Goal: Navigation & Orientation: Understand site structure

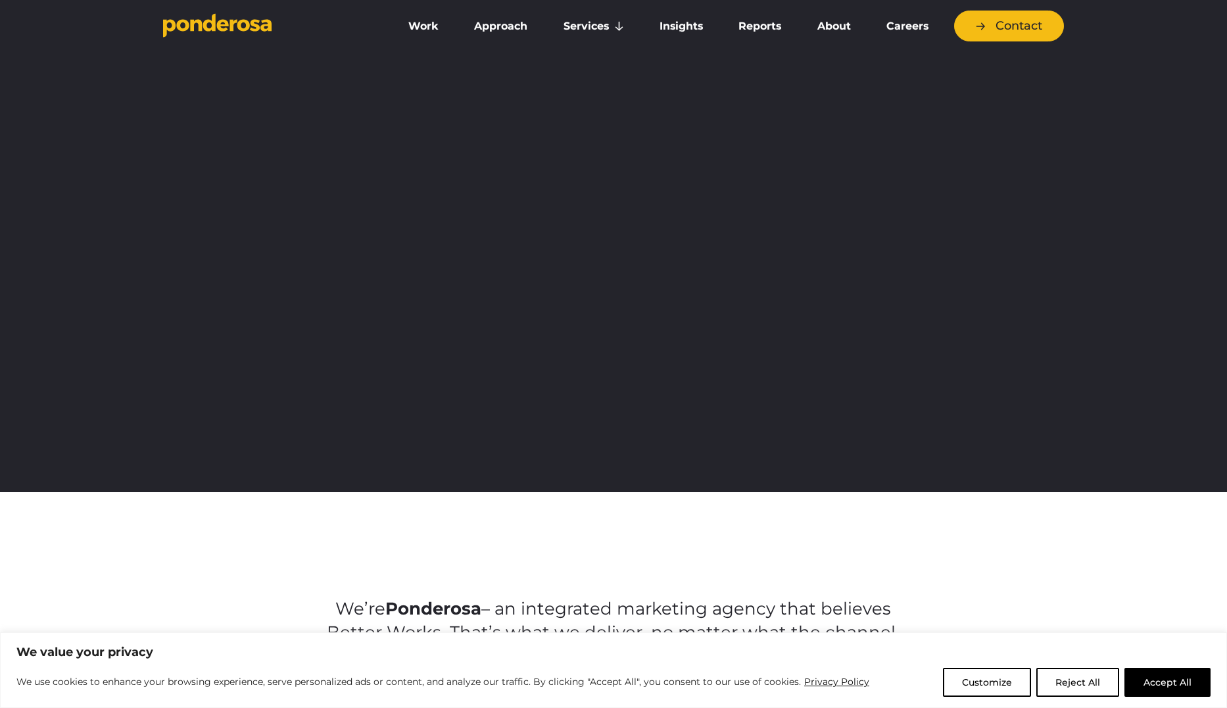
scroll to position [5, 0]
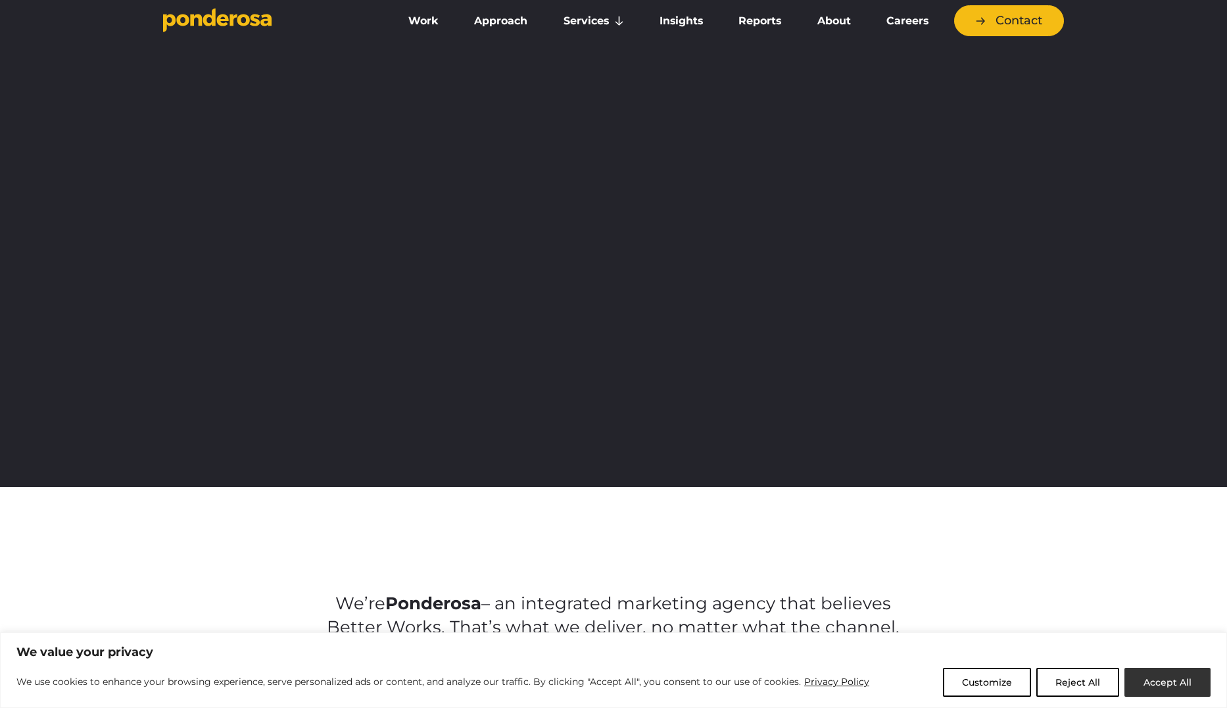
click at [1186, 679] on button "Accept All" at bounding box center [1168, 682] width 86 height 29
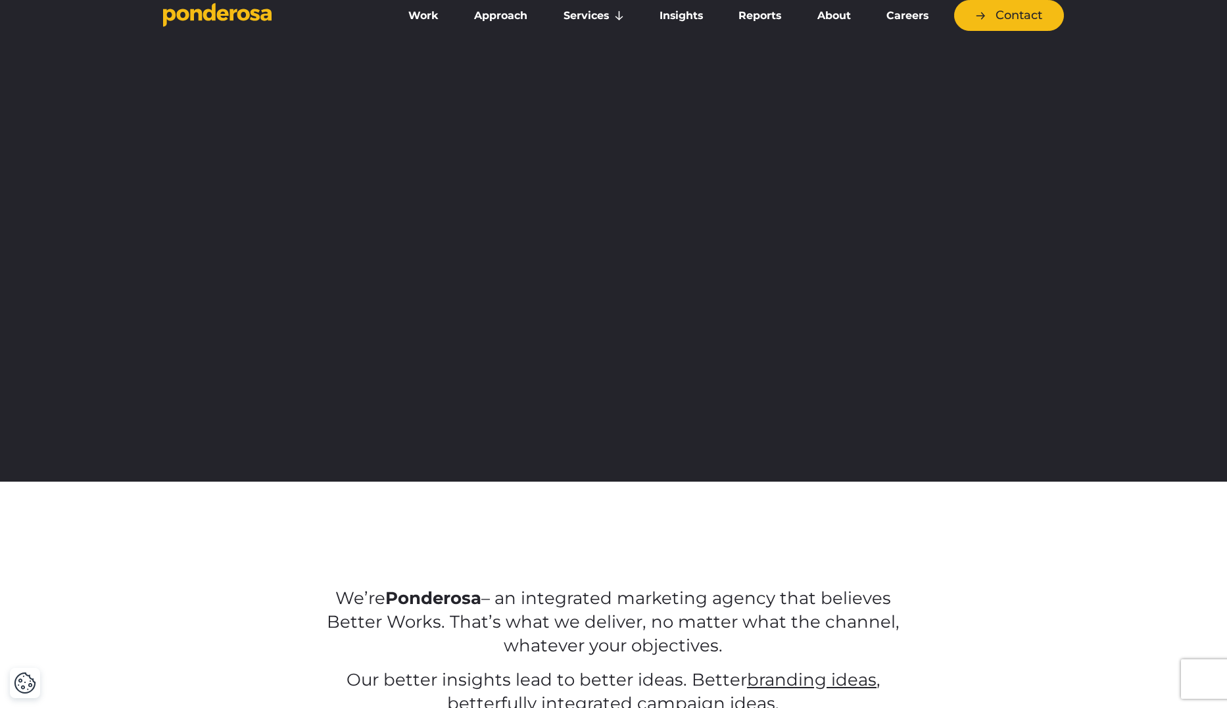
scroll to position [12, 0]
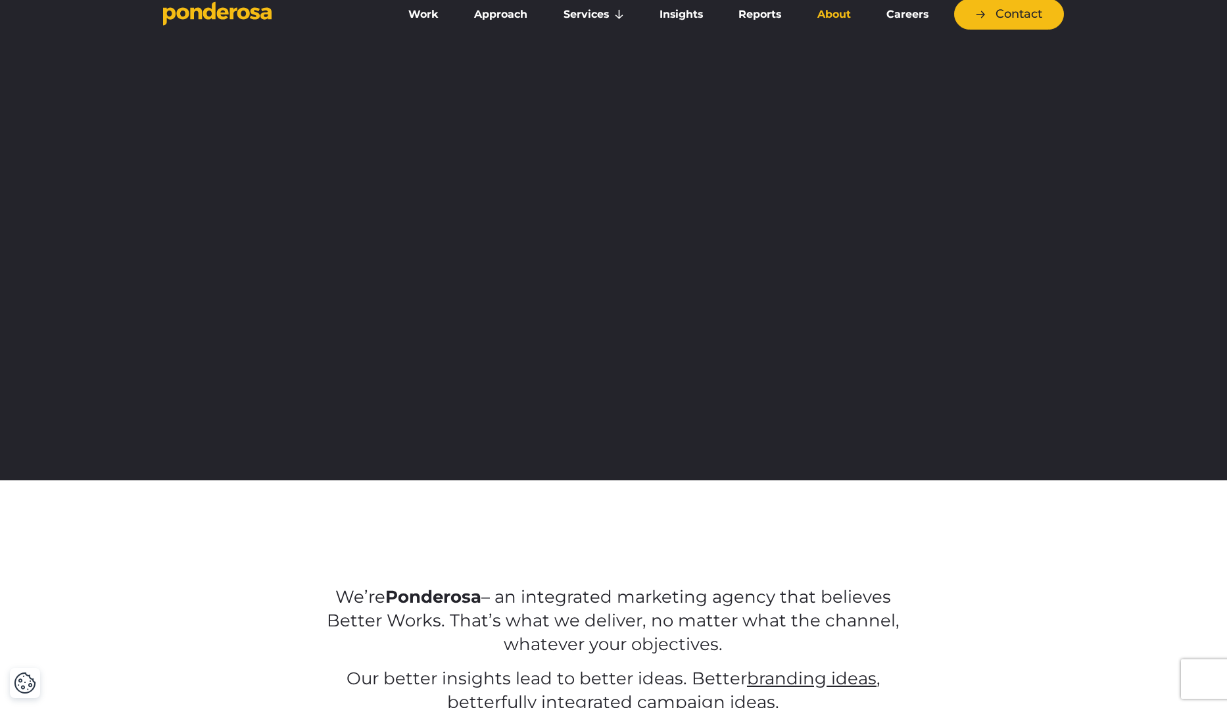
click at [825, 15] on link "About" at bounding box center [834, 15] width 64 height 28
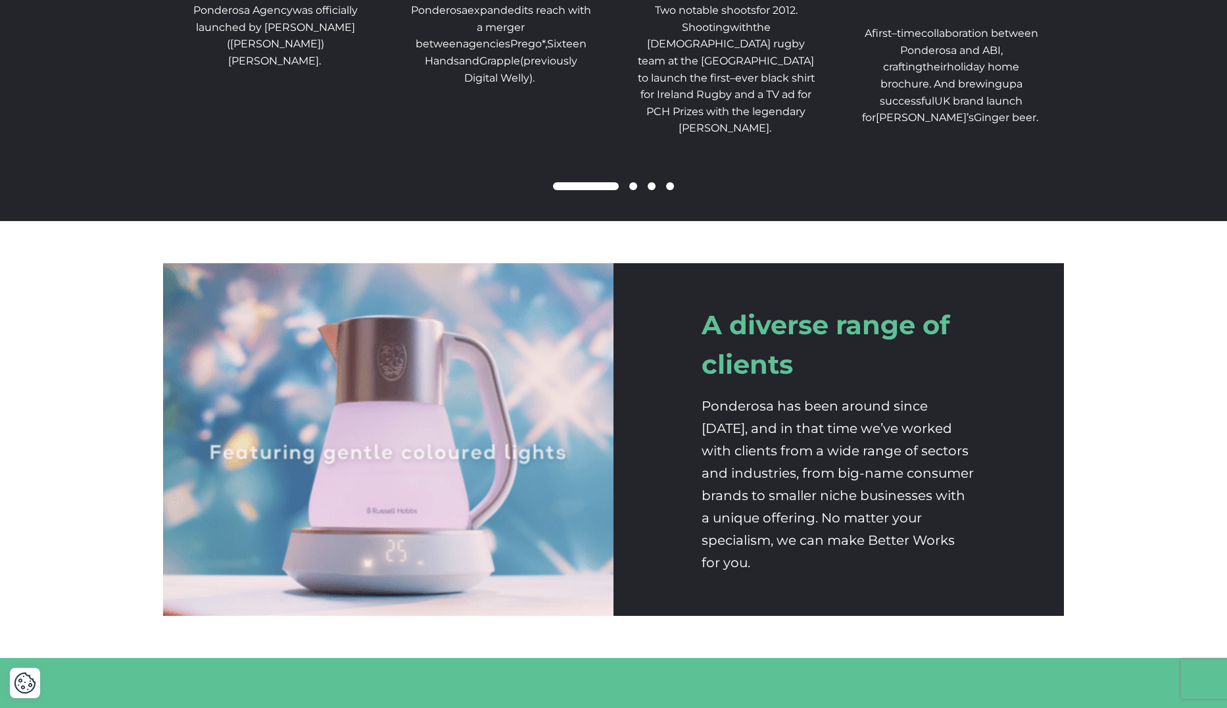
scroll to position [2255, 0]
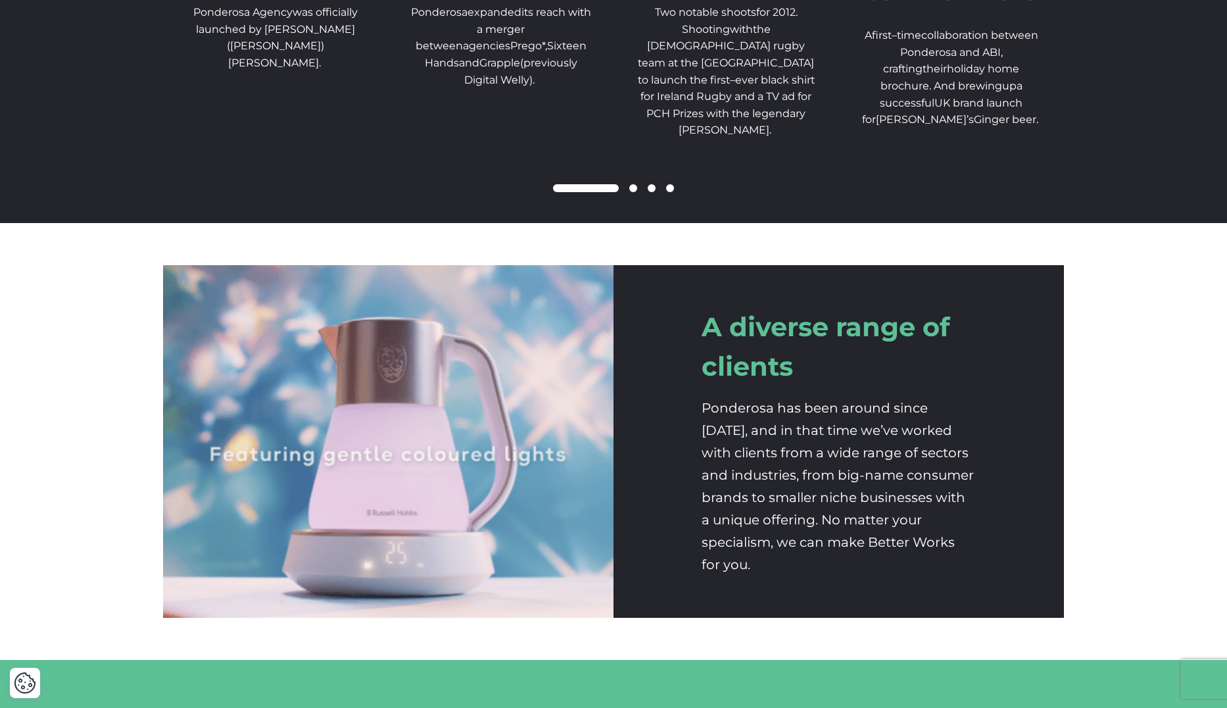
click at [671, 192] on span at bounding box center [670, 188] width 8 height 8
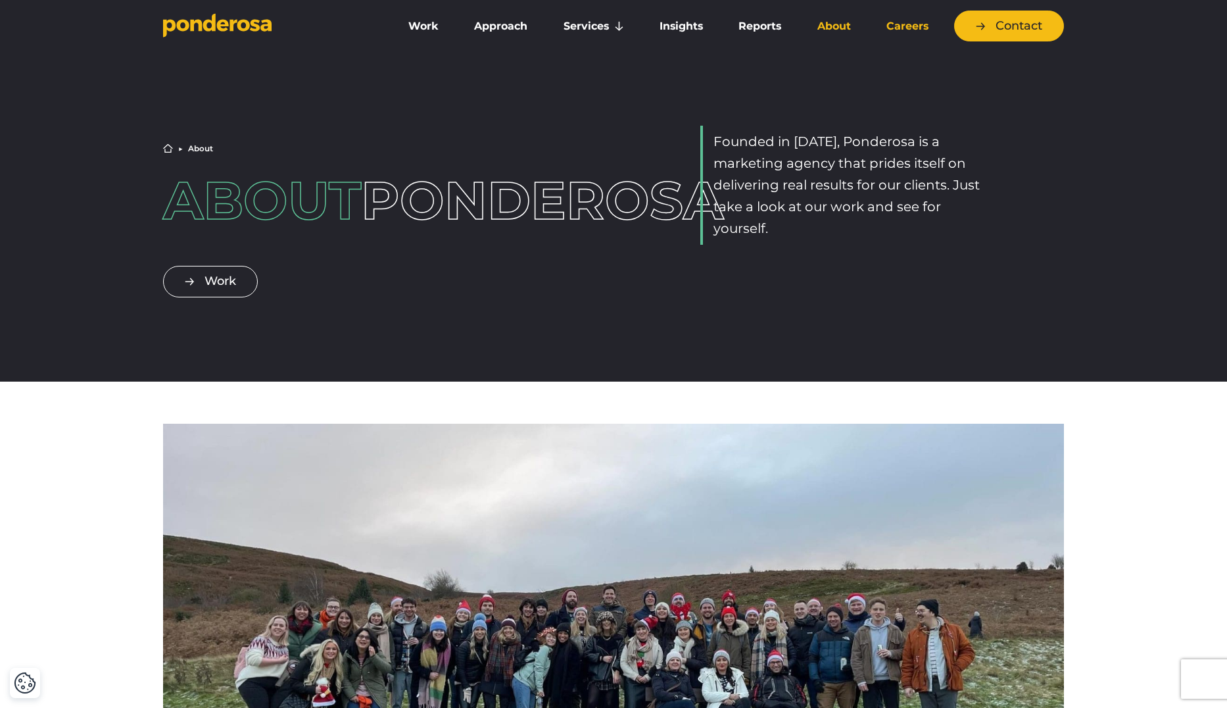
scroll to position [0, 0]
click at [994, 28] on link "Contact" at bounding box center [1009, 26] width 110 height 31
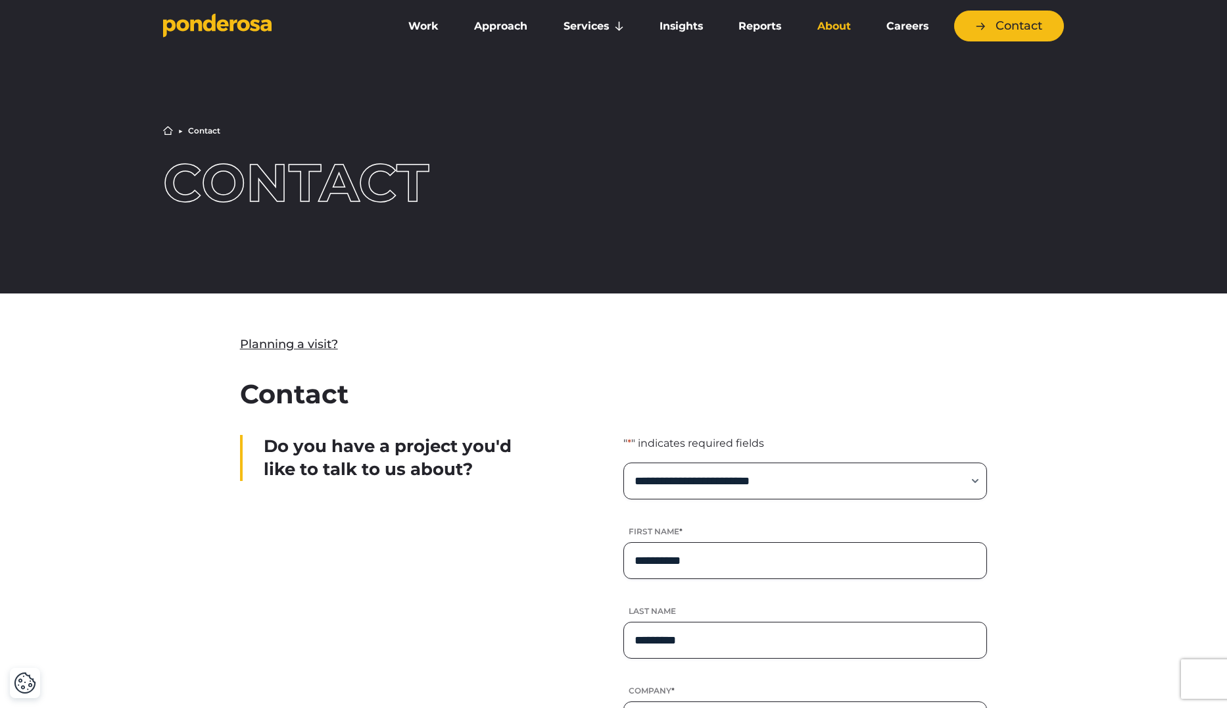
click at [825, 24] on link "About" at bounding box center [834, 26] width 64 height 28
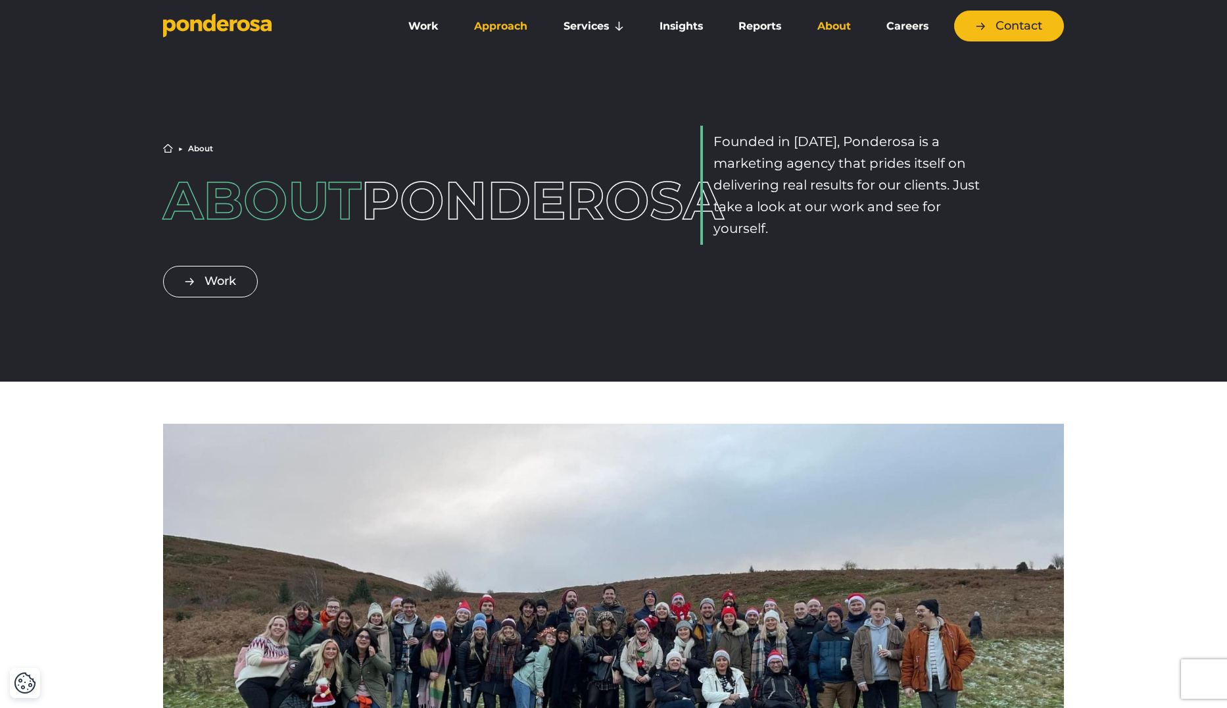
click at [495, 26] on link "Approach" at bounding box center [501, 26] width 84 height 28
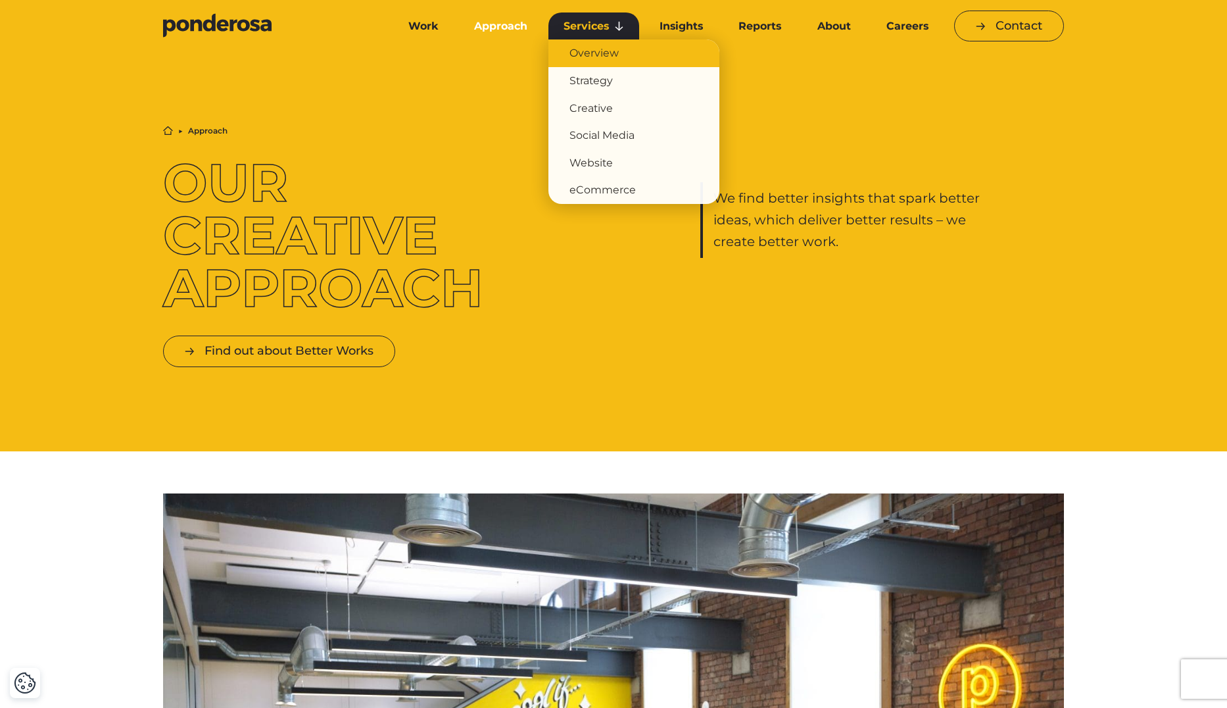
click at [572, 53] on link "Overview" at bounding box center [634, 53] width 171 height 28
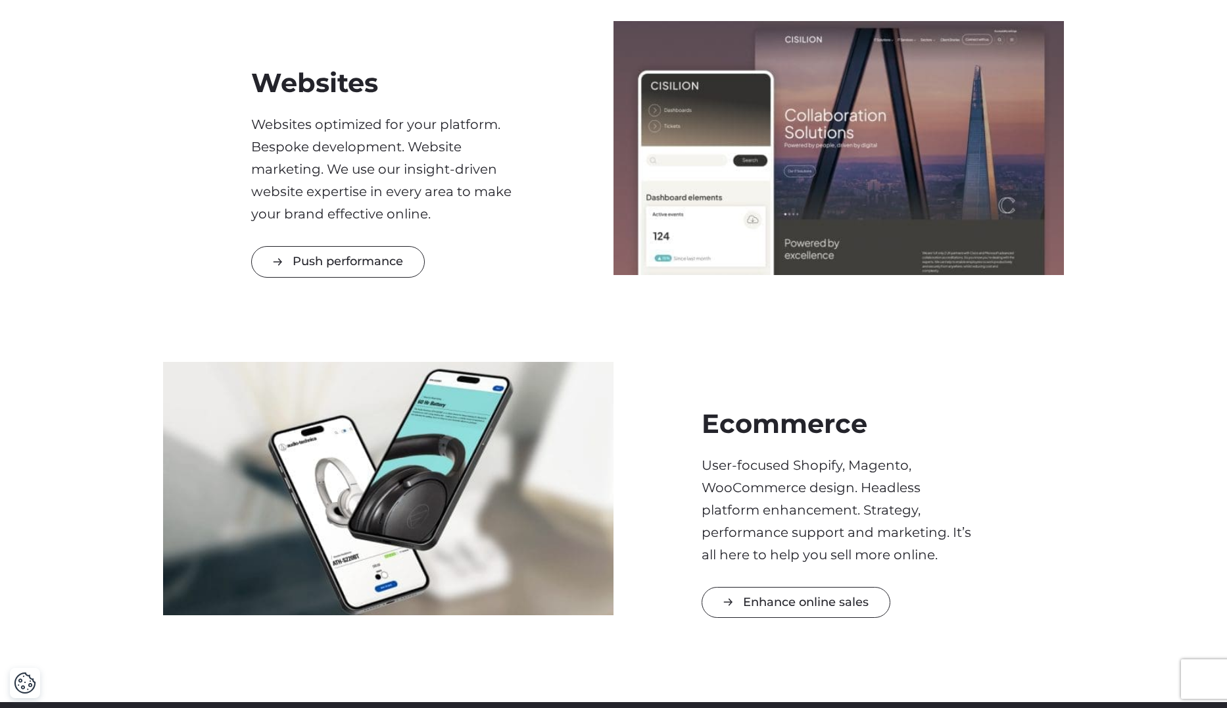
scroll to position [1440, 0]
